Goal: Find specific page/section: Find specific page/section

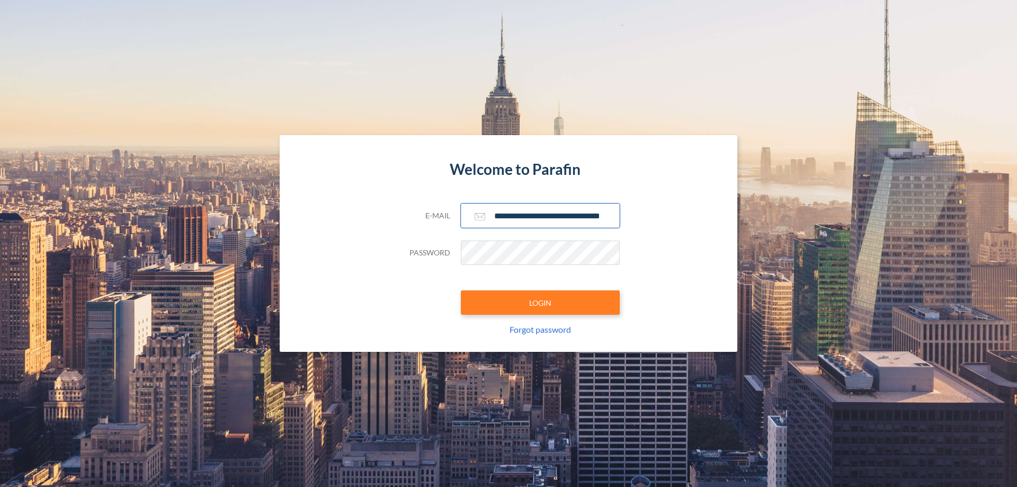
scroll to position [0, 17]
type input "**********"
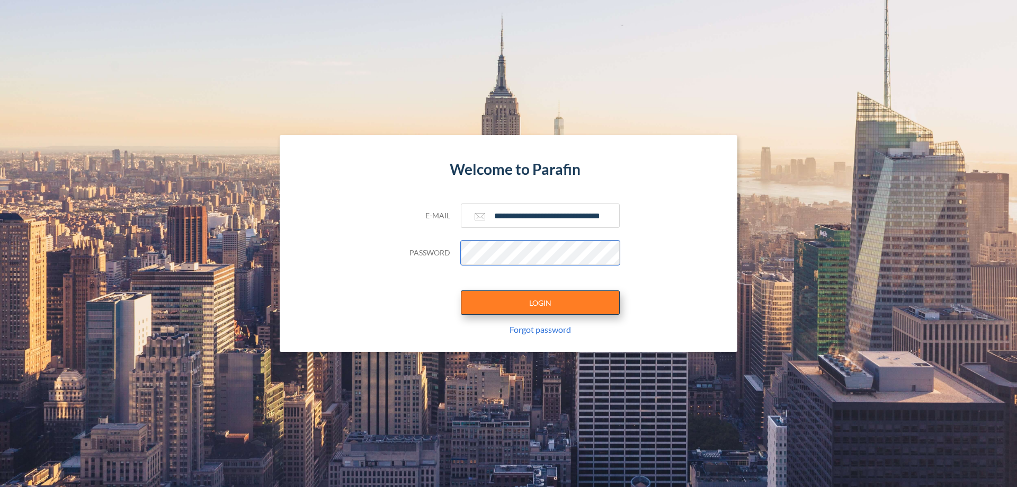
scroll to position [0, 0]
click at [540, 302] on button "LOGIN" at bounding box center [540, 302] width 159 height 24
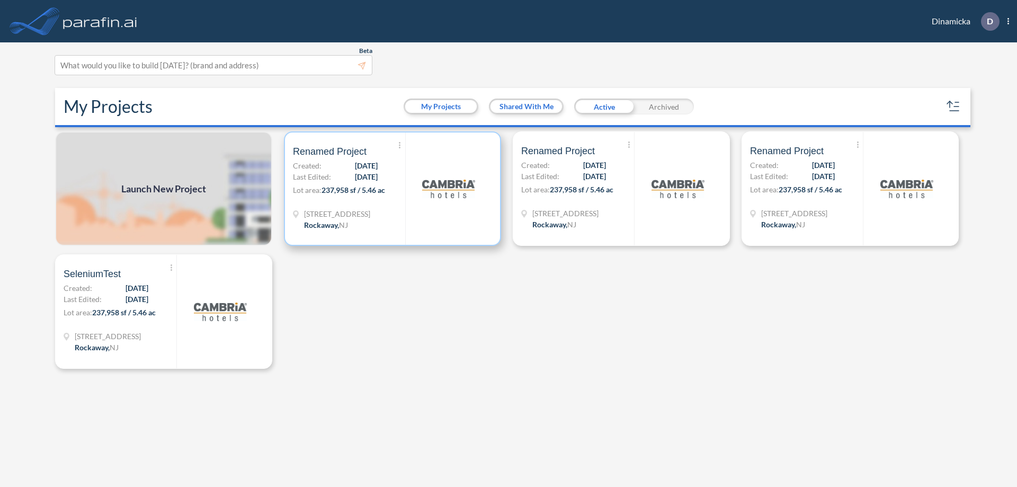
scroll to position [3, 0]
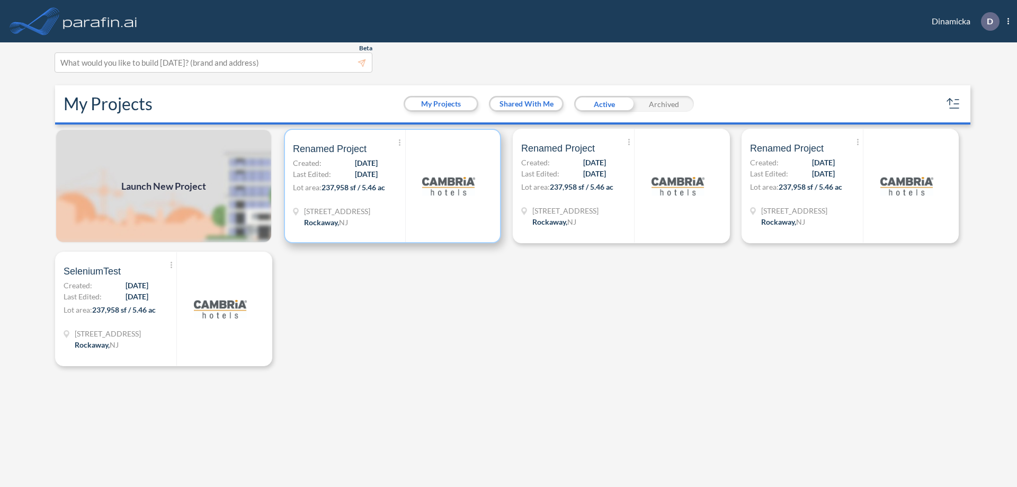
click at [392, 186] on p "Lot area: 237,958 sf / 5.46 ac" at bounding box center [349, 189] width 112 height 15
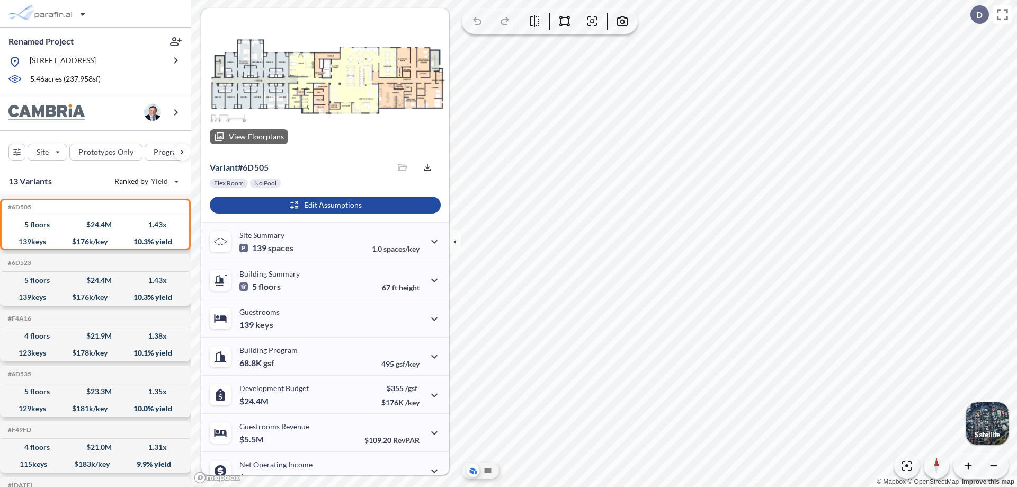
click at [324, 80] on div at bounding box center [325, 80] width 248 height 144
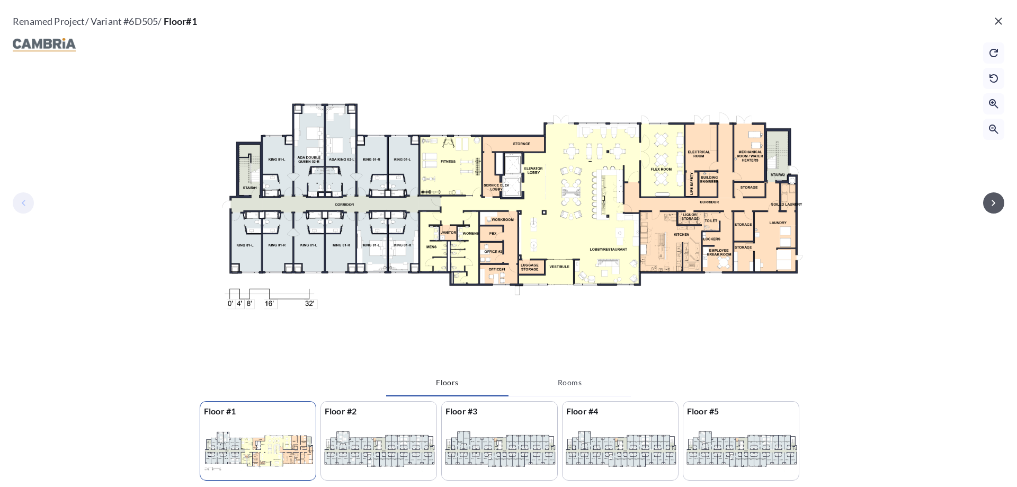
click at [993, 202] on icon "button" at bounding box center [993, 203] width 4 height 6
